Goal: Task Accomplishment & Management: Manage account settings

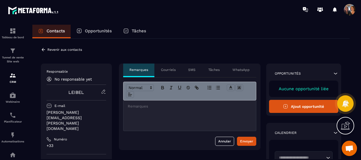
scroll to position [1222, 0]
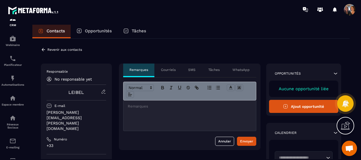
click at [43, 49] on icon at bounding box center [43, 49] width 3 height 3
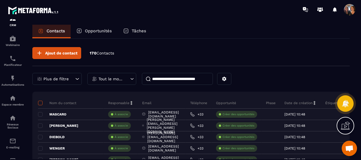
click at [40, 101] on span at bounding box center [40, 103] width 5 height 5
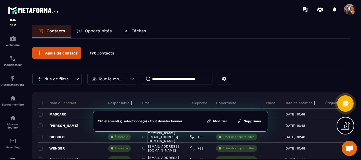
click at [215, 119] on button "Modifier" at bounding box center [217, 121] width 24 height 6
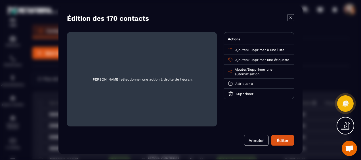
click at [239, 58] on span "Ajouter" at bounding box center [241, 60] width 12 height 4
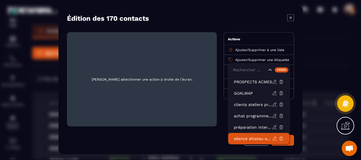
click at [246, 137] on p "séance shiatsu-sophro" at bounding box center [253, 139] width 38 height 6
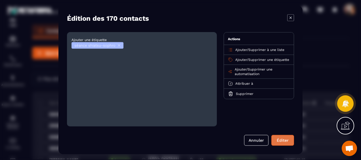
click at [282, 141] on button "Éditer" at bounding box center [282, 140] width 23 height 11
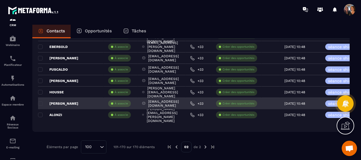
scroll to position [784, 0]
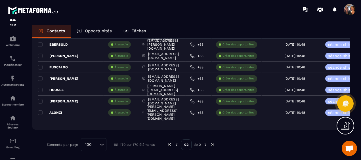
click at [176, 143] on img at bounding box center [176, 144] width 5 height 5
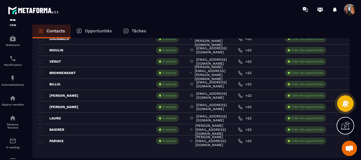
scroll to position [1125, 0]
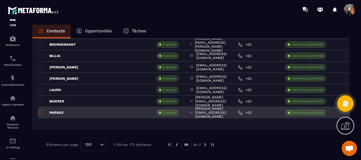
click at [39, 111] on span at bounding box center [40, 112] width 5 height 5
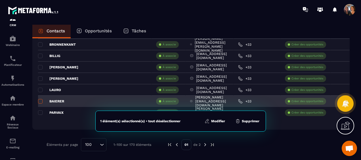
click at [38, 99] on span at bounding box center [40, 101] width 5 height 5
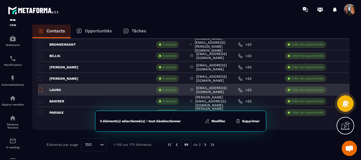
click at [40, 89] on span at bounding box center [40, 90] width 5 height 5
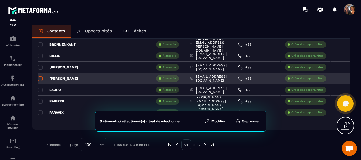
click at [40, 78] on span at bounding box center [40, 78] width 5 height 5
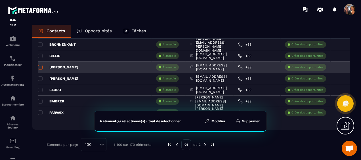
click at [39, 65] on span at bounding box center [40, 67] width 5 height 5
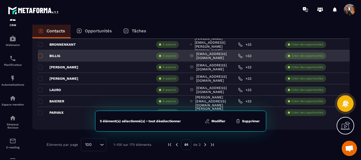
click at [39, 54] on span at bounding box center [40, 56] width 5 height 5
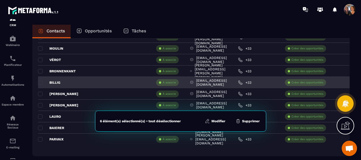
scroll to position [1068, 0]
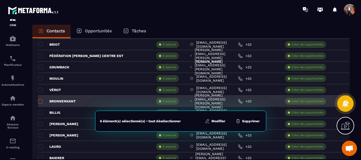
click at [39, 99] on span at bounding box center [40, 101] width 5 height 5
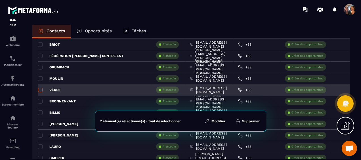
click at [40, 89] on span at bounding box center [40, 90] width 5 height 5
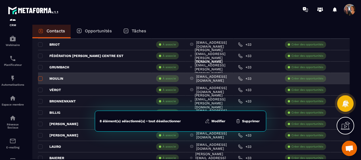
click at [40, 78] on span at bounding box center [40, 78] width 5 height 5
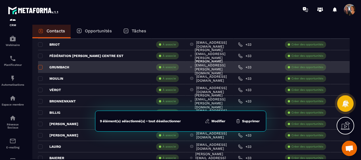
click at [41, 66] on span at bounding box center [40, 67] width 5 height 5
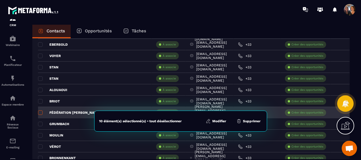
click at [40, 110] on span at bounding box center [40, 112] width 5 height 5
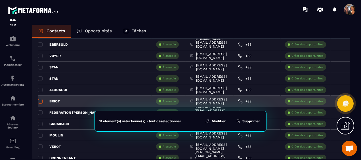
click at [40, 100] on span at bounding box center [40, 101] width 5 height 5
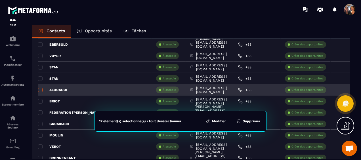
click at [41, 90] on span at bounding box center [40, 90] width 5 height 5
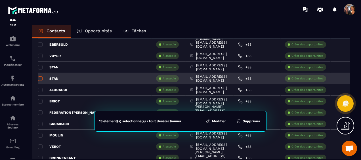
click at [38, 78] on span at bounding box center [40, 78] width 5 height 5
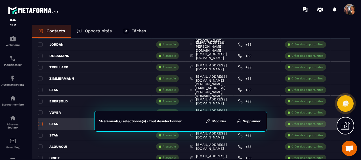
click at [40, 122] on span at bounding box center [40, 124] width 5 height 5
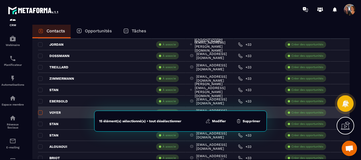
click at [39, 111] on span at bounding box center [40, 112] width 5 height 5
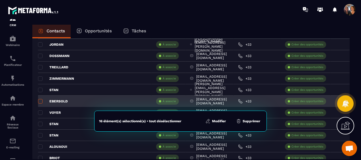
click at [42, 99] on span at bounding box center [40, 101] width 5 height 5
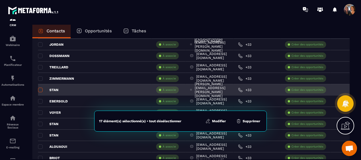
click at [41, 89] on span at bounding box center [40, 90] width 5 height 5
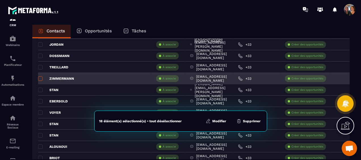
click at [39, 78] on span at bounding box center [40, 78] width 5 height 5
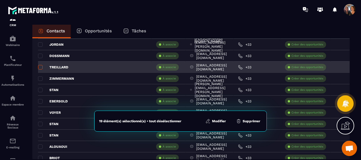
click at [39, 67] on span at bounding box center [40, 67] width 5 height 5
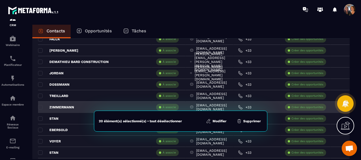
scroll to position [898, 0]
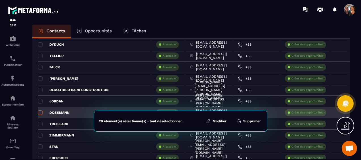
click at [40, 110] on span at bounding box center [40, 112] width 5 height 5
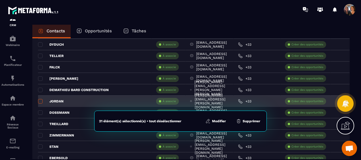
click at [39, 100] on span at bounding box center [40, 101] width 5 height 5
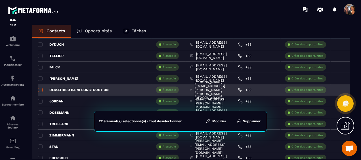
click at [41, 90] on span at bounding box center [40, 90] width 5 height 5
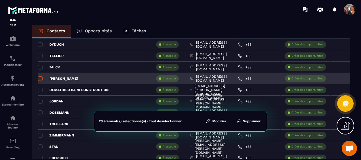
click at [39, 77] on span at bounding box center [40, 78] width 5 height 5
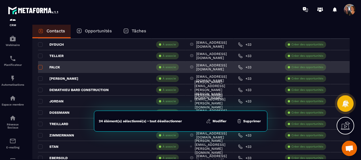
click at [40, 67] on span at bounding box center [40, 67] width 5 height 5
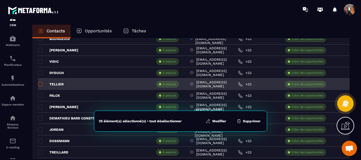
click at [40, 82] on span at bounding box center [40, 84] width 5 height 5
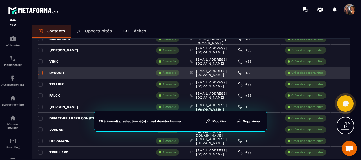
click at [40, 73] on span at bounding box center [40, 73] width 5 height 5
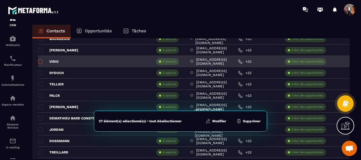
click at [40, 61] on span at bounding box center [40, 61] width 5 height 5
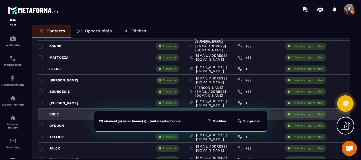
scroll to position [813, 0]
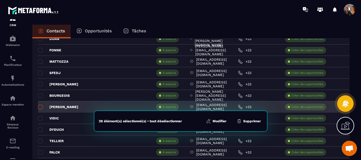
click at [41, 105] on span at bounding box center [40, 107] width 5 height 5
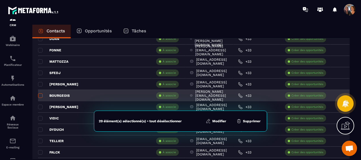
click at [40, 94] on span at bounding box center [40, 95] width 5 height 5
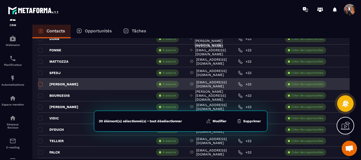
click at [39, 82] on span at bounding box center [40, 84] width 5 height 5
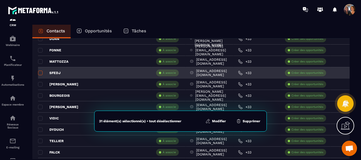
click at [41, 73] on span at bounding box center [40, 73] width 5 height 5
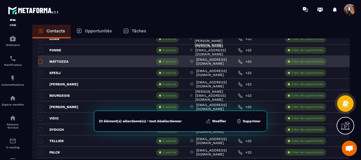
click at [40, 60] on span at bounding box center [40, 61] width 5 height 5
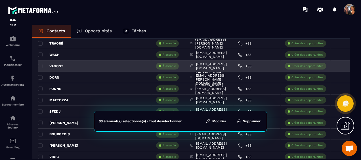
scroll to position [756, 0]
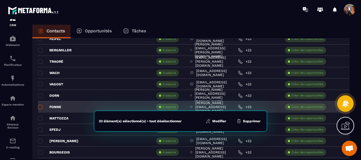
click at [41, 105] on span at bounding box center [40, 107] width 5 height 5
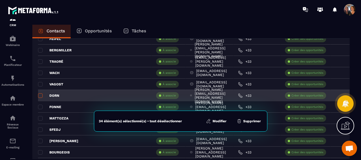
click at [39, 94] on span at bounding box center [40, 95] width 5 height 5
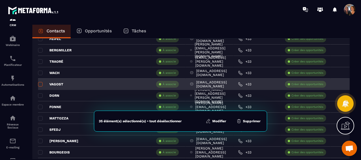
click at [41, 82] on span at bounding box center [40, 84] width 5 height 5
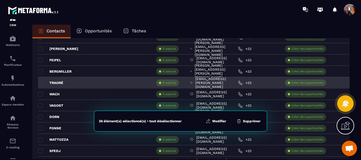
scroll to position [728, 0]
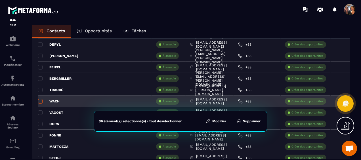
click at [39, 101] on span at bounding box center [40, 101] width 5 height 5
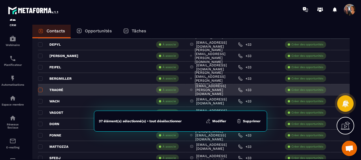
click at [39, 88] on span at bounding box center [40, 90] width 5 height 5
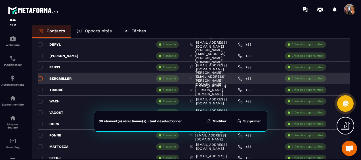
click at [40, 79] on span at bounding box center [40, 78] width 5 height 5
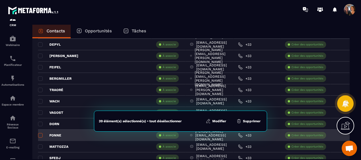
click at [40, 133] on span at bounding box center [40, 135] width 5 height 5
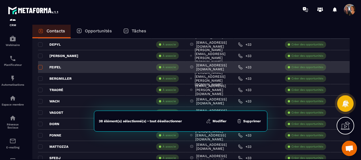
click at [40, 67] on span at bounding box center [40, 67] width 5 height 5
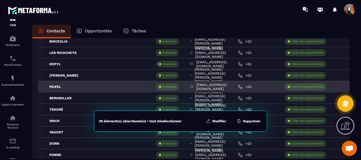
scroll to position [699, 0]
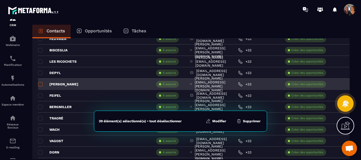
click at [39, 83] on span at bounding box center [40, 84] width 5 height 5
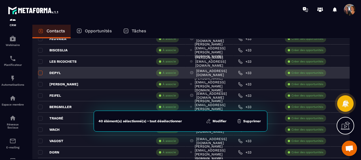
click at [40, 72] on span at bounding box center [40, 73] width 5 height 5
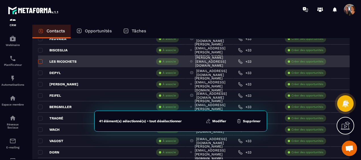
click at [38, 62] on span at bounding box center [40, 61] width 5 height 5
click at [41, 60] on span at bounding box center [40, 61] width 5 height 5
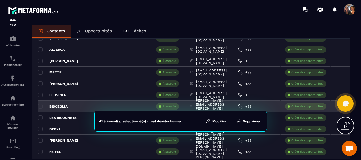
scroll to position [643, 0]
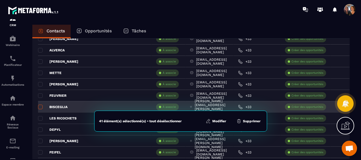
click at [42, 105] on span at bounding box center [40, 107] width 5 height 5
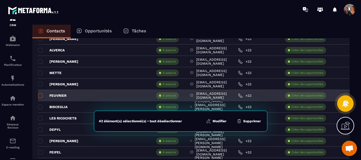
click at [41, 94] on span at bounding box center [40, 95] width 5 height 5
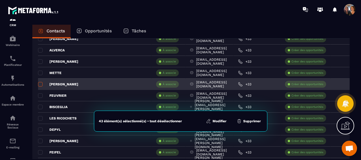
click at [39, 83] on span at bounding box center [40, 84] width 5 height 5
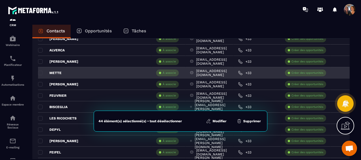
click at [41, 69] on div "METTE" at bounding box center [95, 72] width 114 height 11
